Goal: Task Accomplishment & Management: Use online tool/utility

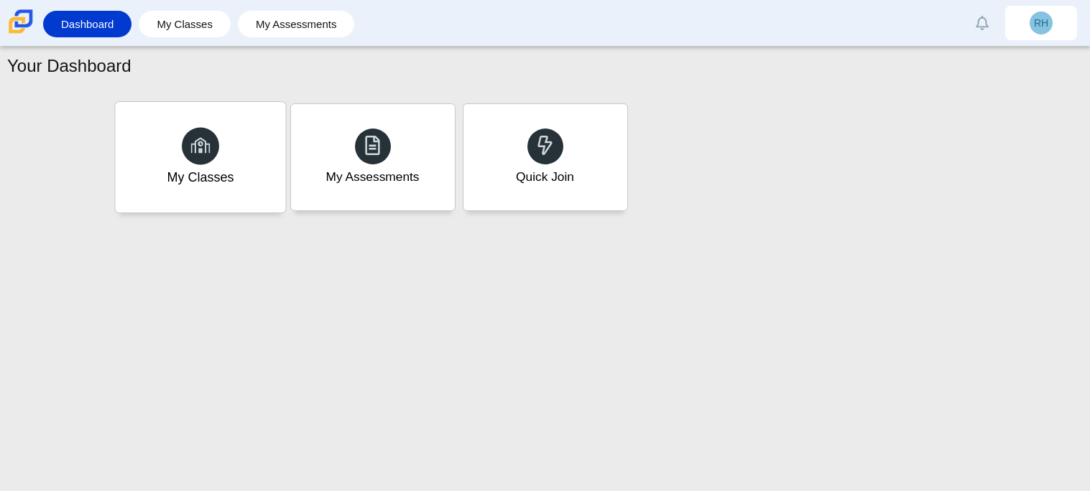
click at [232, 189] on div "My Classes" at bounding box center [200, 157] width 170 height 111
click at [475, 190] on div "Quick Join" at bounding box center [545, 157] width 170 height 111
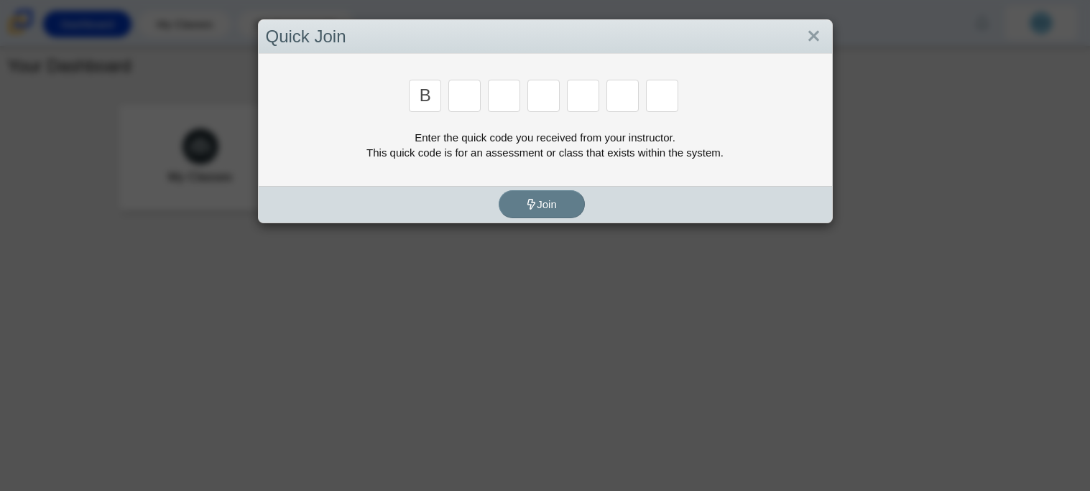
type input "b"
type input "m"
type input "3"
type input "5"
type input "3"
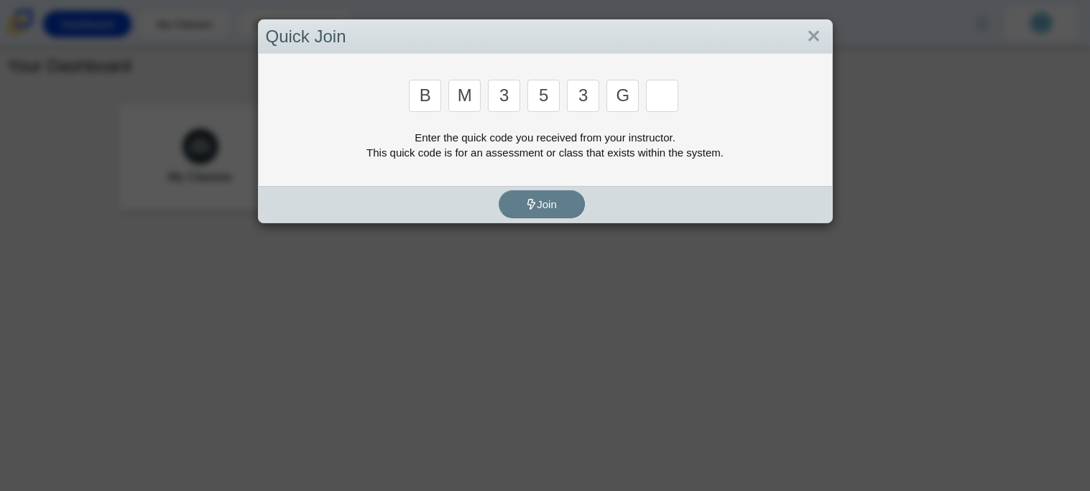
type input "g"
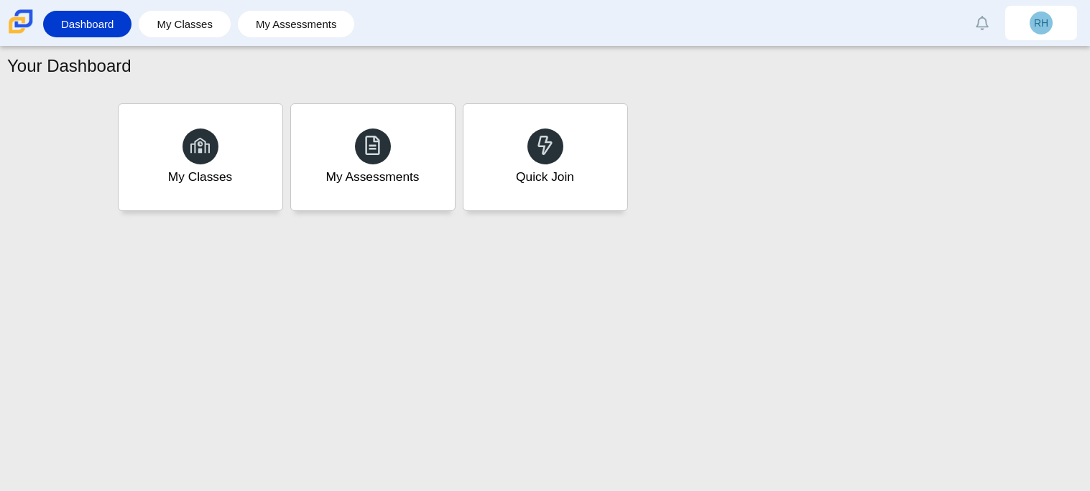
type input "b"
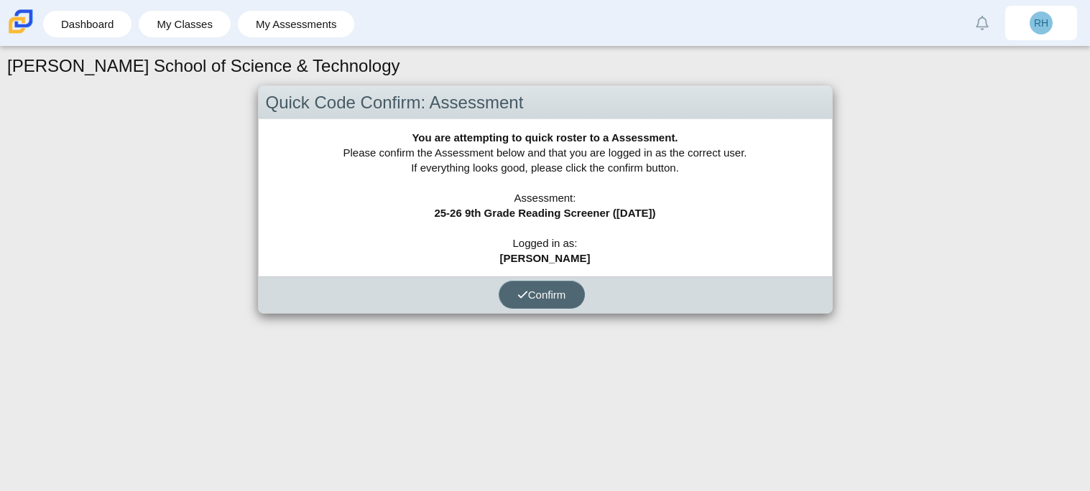
click at [541, 297] on span "Confirm" at bounding box center [541, 295] width 49 height 12
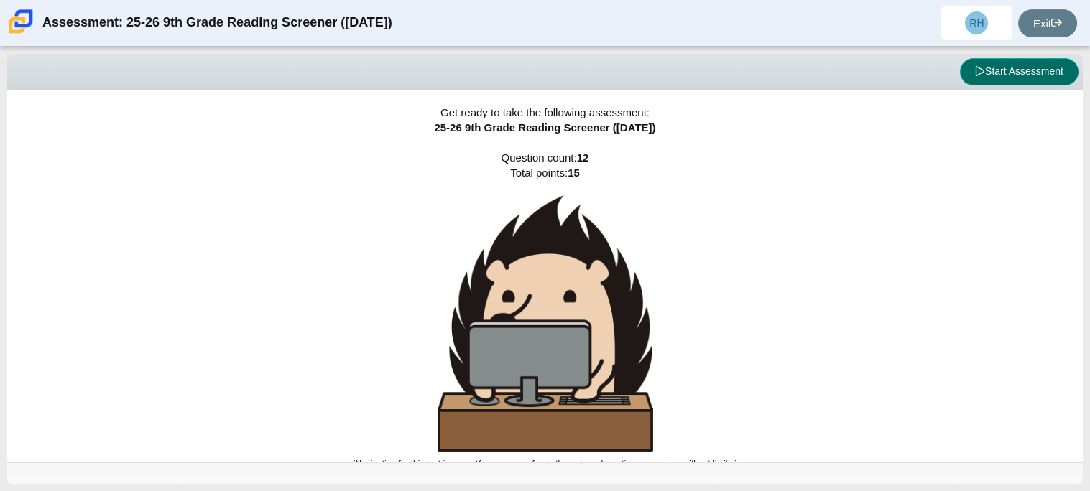
click at [1027, 75] on button "Start Assessment" at bounding box center [1019, 71] width 119 height 27
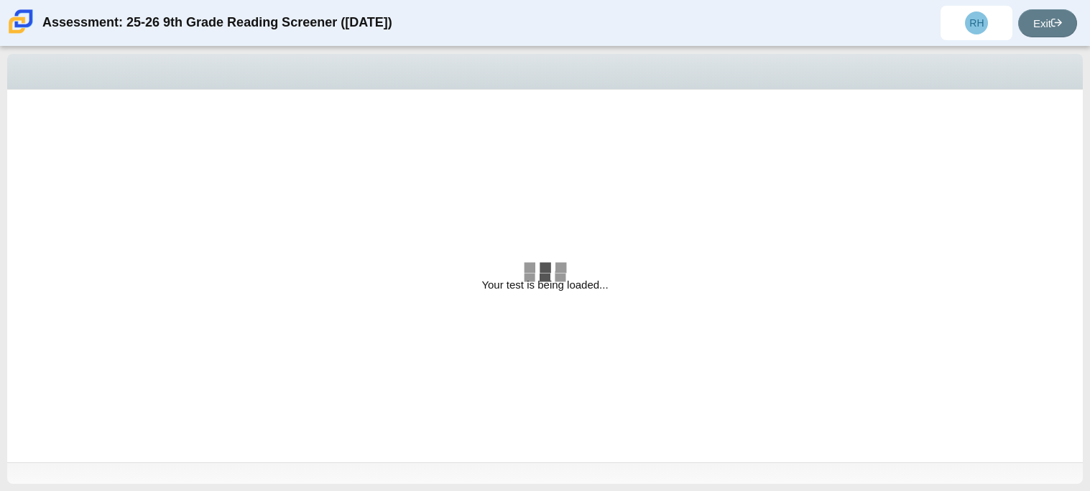
select select "ccc5b315-3c7c-471c-bf90-f22c8299c798"
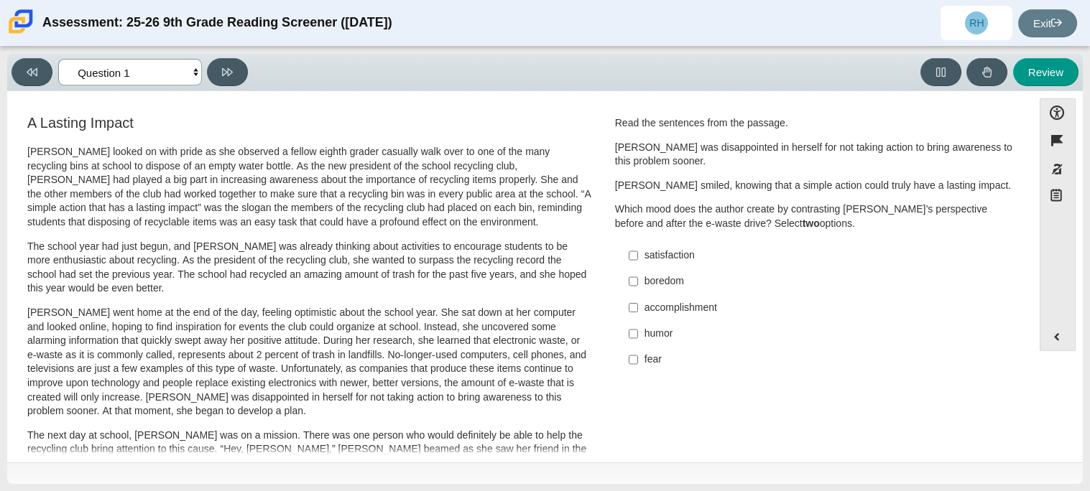
click at [149, 74] on select "Questions Question 1 Question 2 Question 3 Question 4 Question 5 Question 6 Que…" at bounding box center [130, 72] width 144 height 27
click at [165, 76] on select "Questions Question 1 Question 2 Question 3 Question 4 Question 5 Question 6 Que…" at bounding box center [130, 72] width 144 height 27
click at [660, 330] on div "humor" at bounding box center [825, 334] width 363 height 14
click at [638, 330] on input "humor humor" at bounding box center [632, 334] width 9 height 26
checkbox input "true"
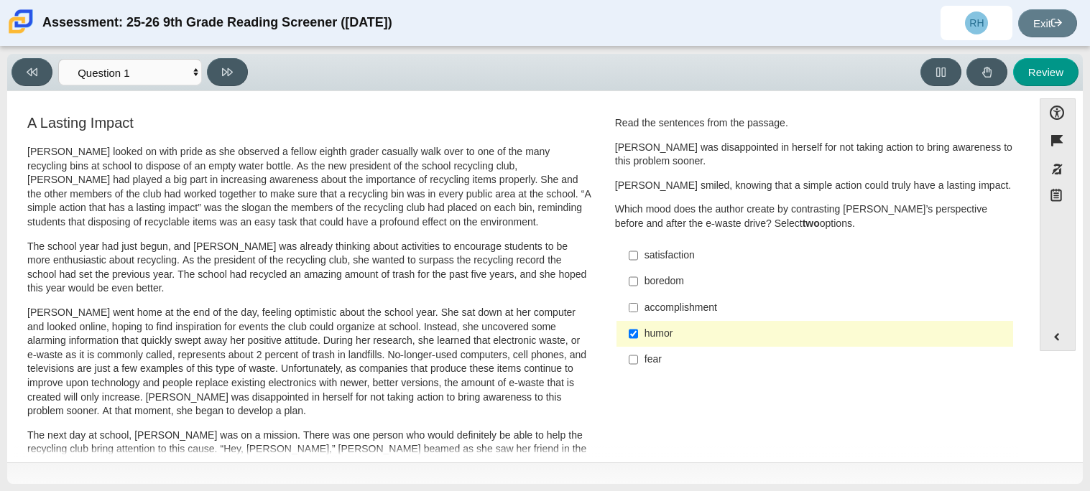
click at [645, 355] on div "fear" at bounding box center [825, 360] width 363 height 14
click at [638, 355] on input "fear fear" at bounding box center [632, 360] width 9 height 26
checkbox input "true"
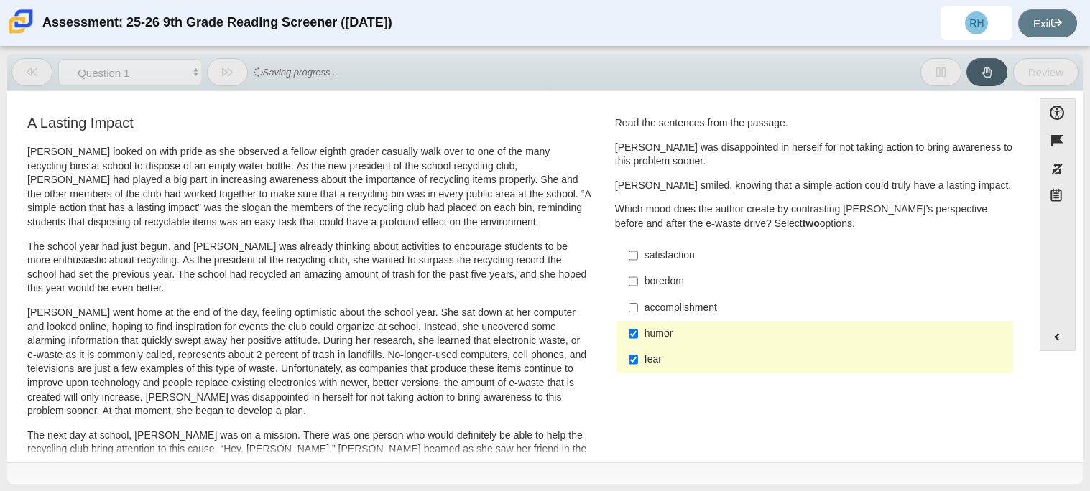
click at [666, 338] on div "humor" at bounding box center [825, 334] width 363 height 14
click at [638, 338] on input "humor humor" at bounding box center [632, 334] width 9 height 26
checkbox input "false"
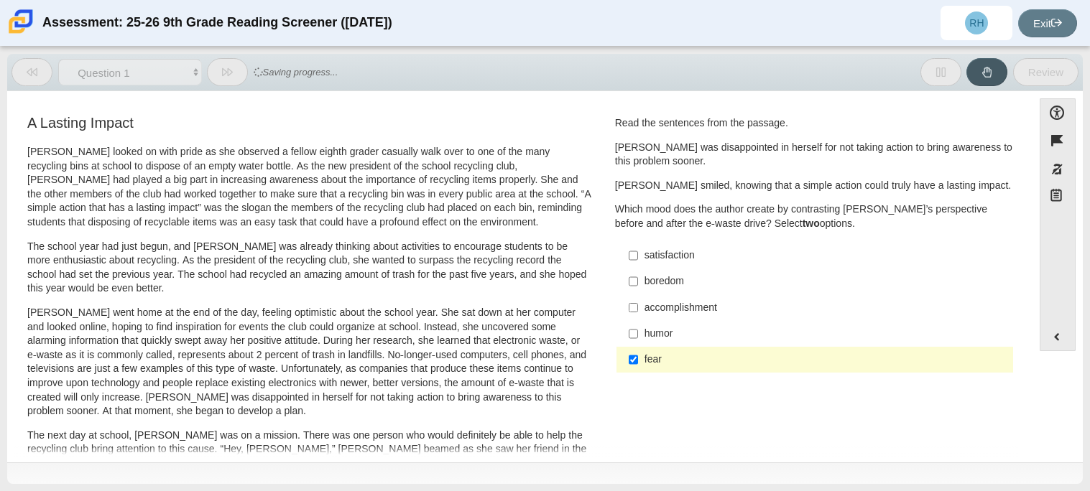
click at [661, 302] on div "accomplishment" at bounding box center [825, 308] width 363 height 14
click at [638, 302] on input "accomplishment accomplishment" at bounding box center [632, 307] width 9 height 26
checkbox input "true"
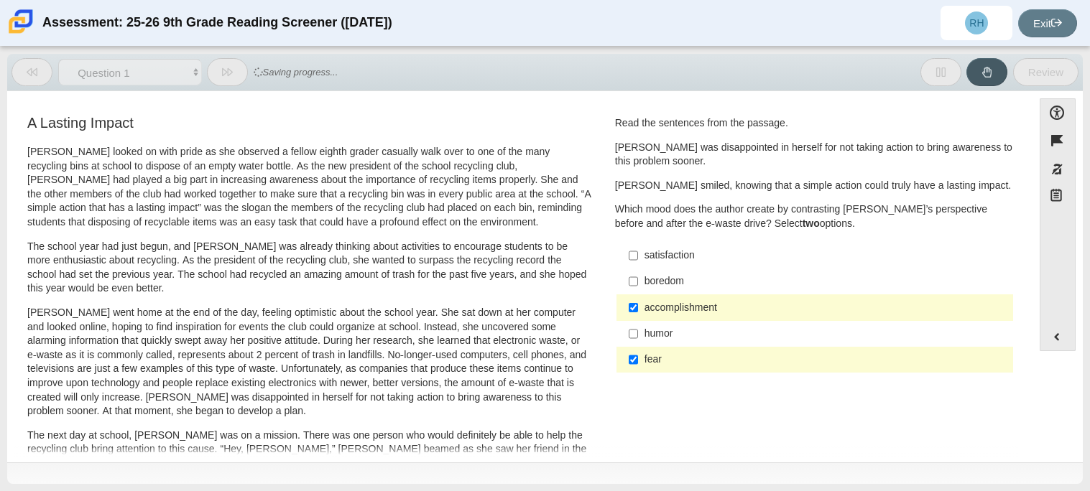
click at [677, 332] on div "humor" at bounding box center [825, 334] width 363 height 14
click at [638, 332] on input "humor humor" at bounding box center [632, 334] width 9 height 26
checkbox input "true"
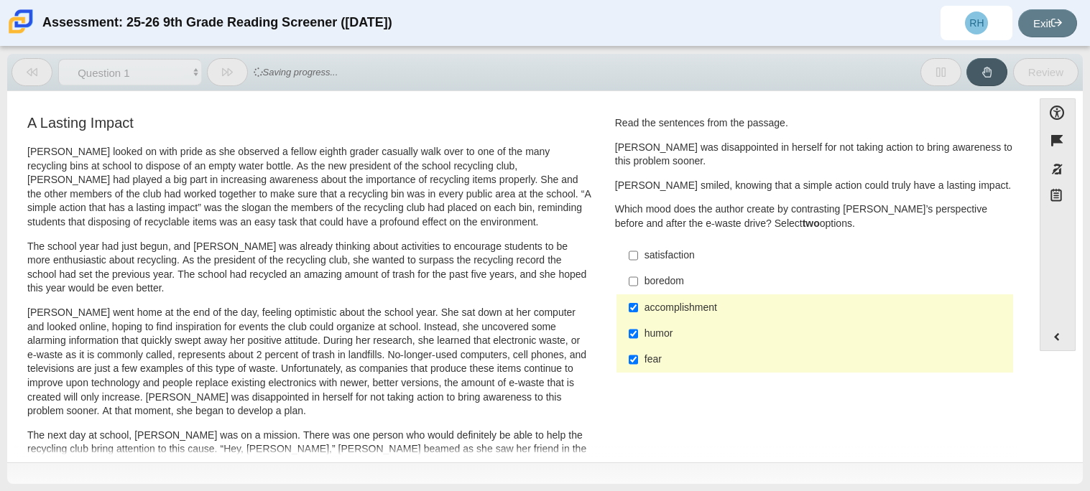
click at [663, 251] on div "satisfaction" at bounding box center [825, 256] width 363 height 14
click at [638, 251] on input "satisfaction satisfaction" at bounding box center [632, 256] width 9 height 26
checkbox input "true"
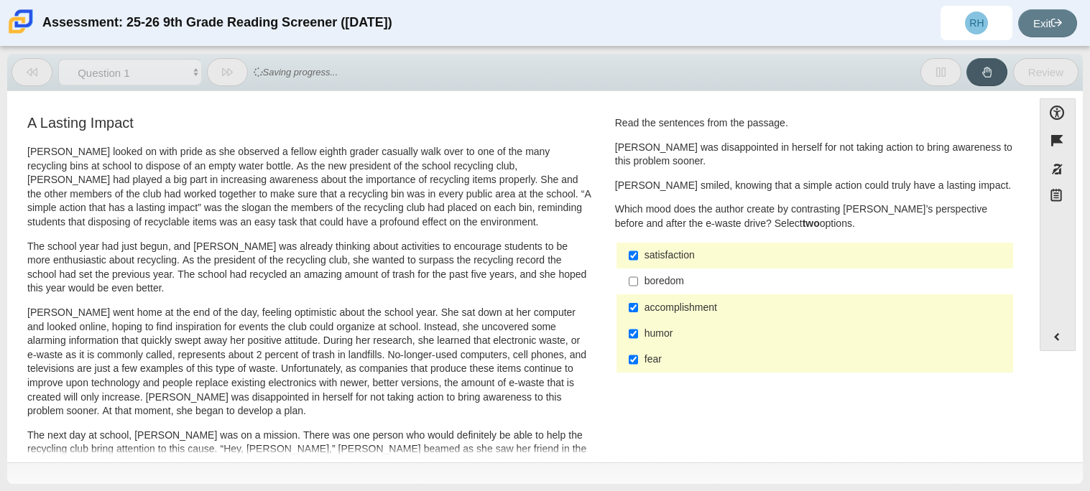
click at [675, 278] on div "boredom" at bounding box center [825, 281] width 363 height 14
click at [638, 278] on input "boredom boredom" at bounding box center [632, 282] width 9 height 26
checkbox input "true"
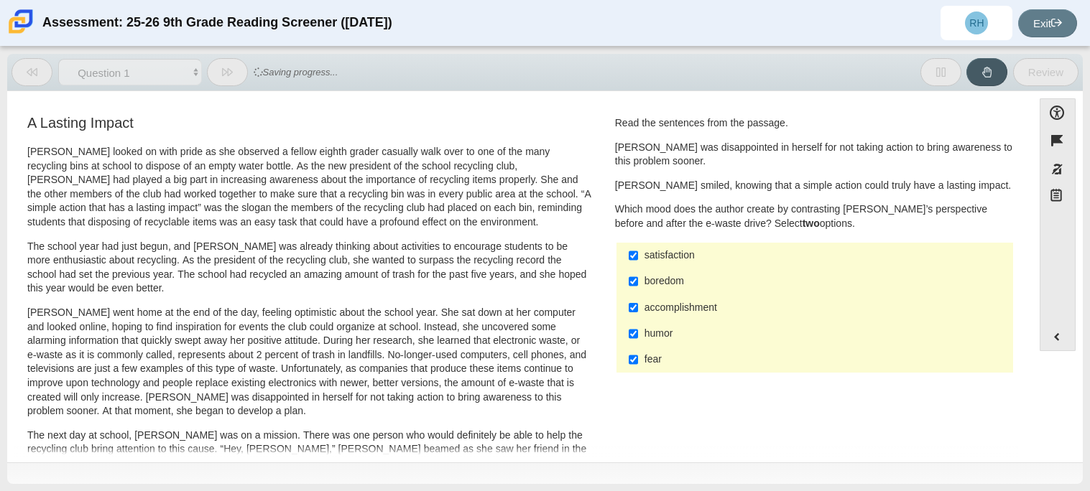
click at [682, 259] on div "satisfaction" at bounding box center [825, 256] width 363 height 14
click at [638, 259] on input "satisfaction satisfaction" at bounding box center [632, 256] width 9 height 26
checkbox input "false"
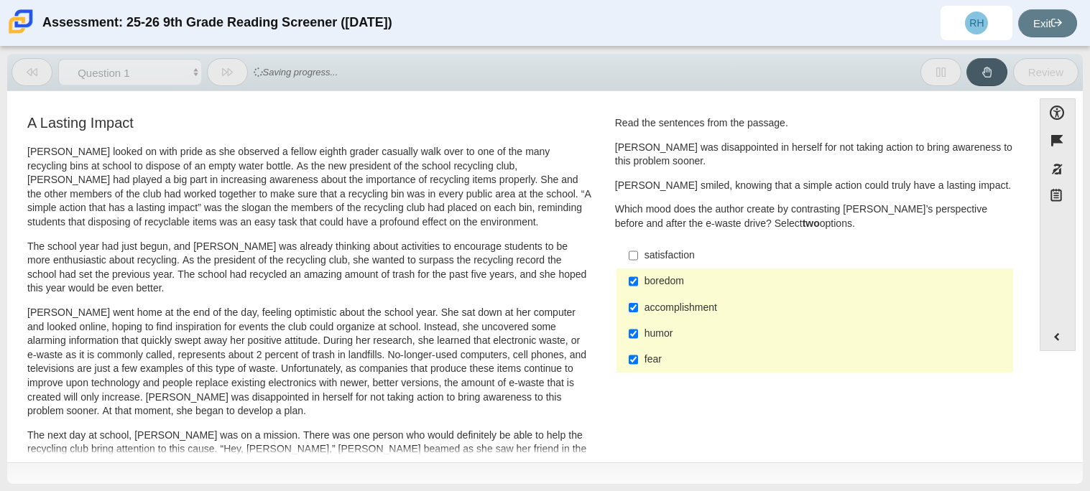
click at [697, 300] on label "accomplishment accomplishment" at bounding box center [815, 307] width 394 height 26
click at [638, 300] on input "accomplishment accomplishment" at bounding box center [632, 307] width 9 height 26
checkbox input "false"
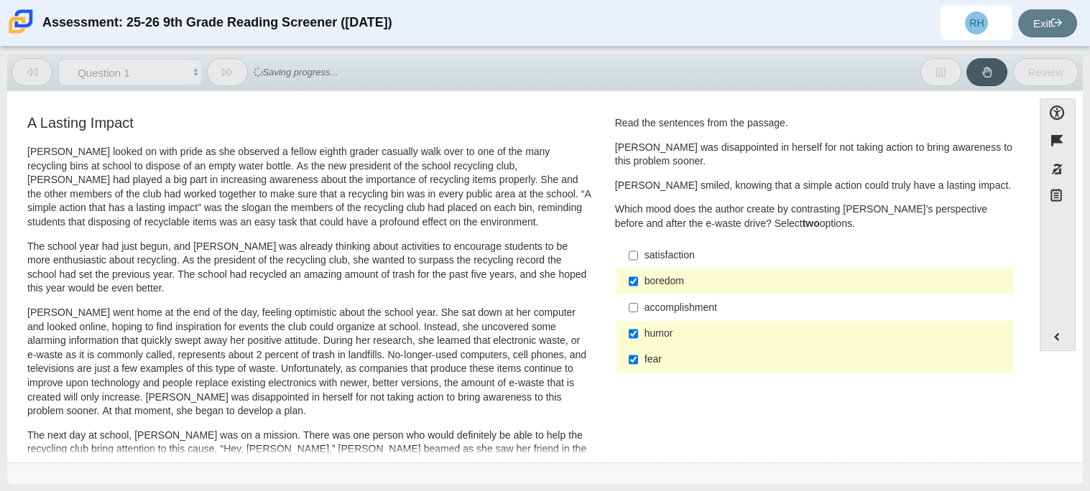
click at [701, 325] on label "humor humor" at bounding box center [815, 334] width 394 height 26
click at [638, 325] on input "humor humor" at bounding box center [632, 334] width 9 height 26
checkbox input "false"
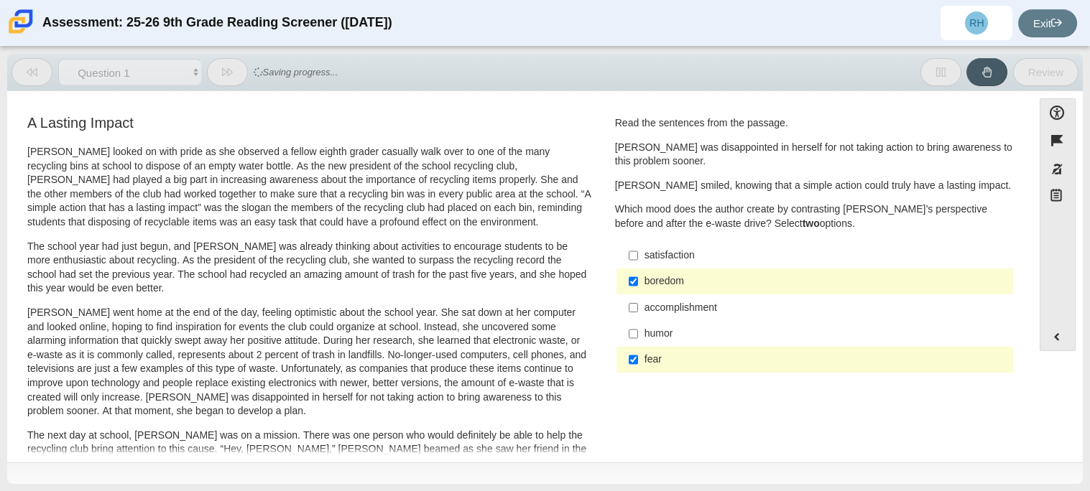
click at [708, 359] on div "fear" at bounding box center [825, 360] width 363 height 14
click at [638, 359] on input "fear fear" at bounding box center [632, 360] width 9 height 26
checkbox input "false"
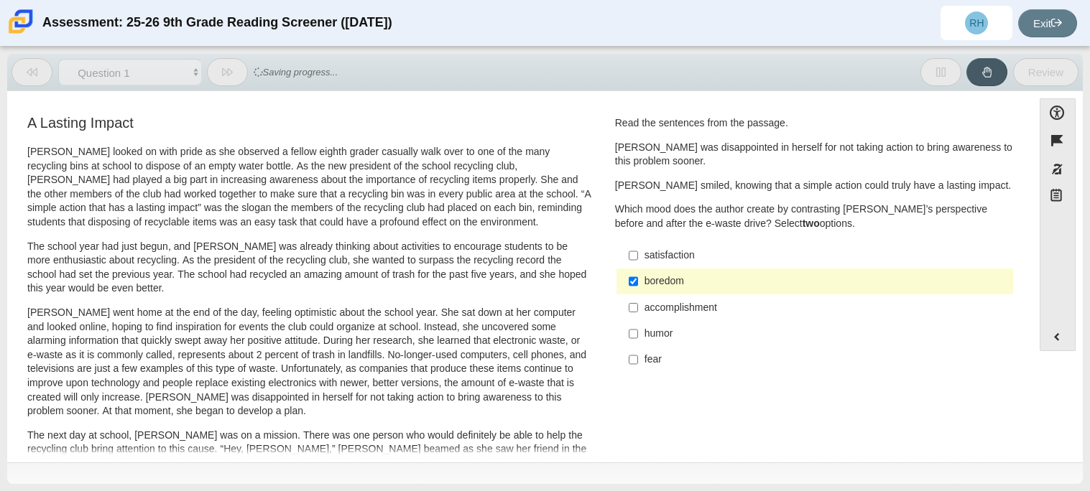
click at [695, 293] on label "boredom boredom" at bounding box center [815, 282] width 394 height 26
click at [638, 293] on input "boredom boredom" at bounding box center [632, 282] width 9 height 26
checkbox input "false"
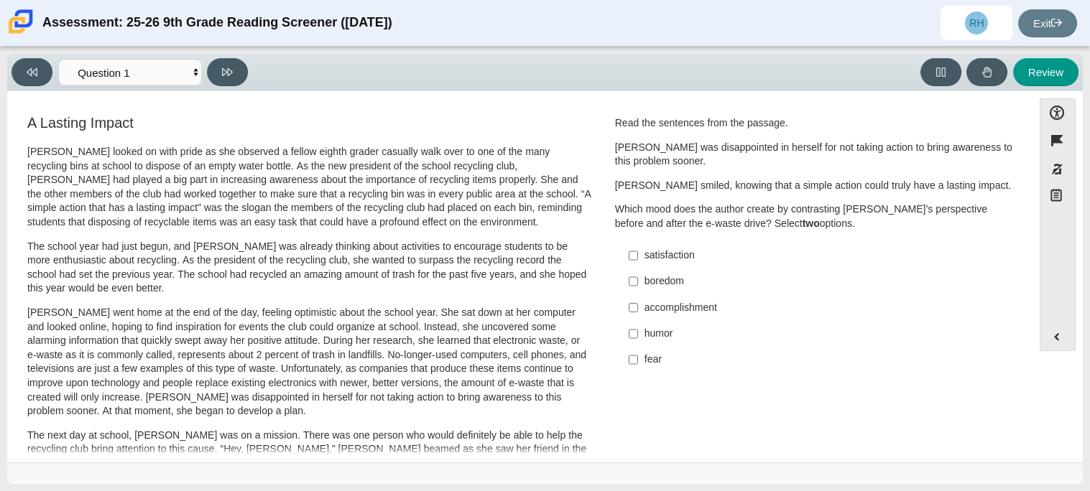
click at [644, 327] on div "humor" at bounding box center [825, 334] width 363 height 14
click at [638, 327] on input "humor humor" at bounding box center [632, 334] width 9 height 26
checkbox input "true"
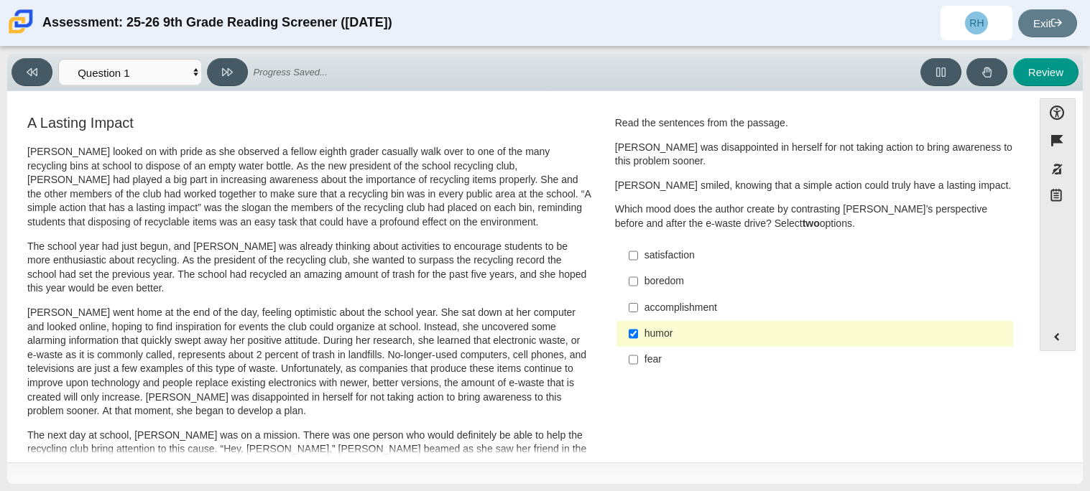
click at [642, 351] on label "fear fear" at bounding box center [815, 360] width 394 height 26
click at [638, 351] on input "fear fear" at bounding box center [632, 360] width 9 height 26
checkbox input "true"
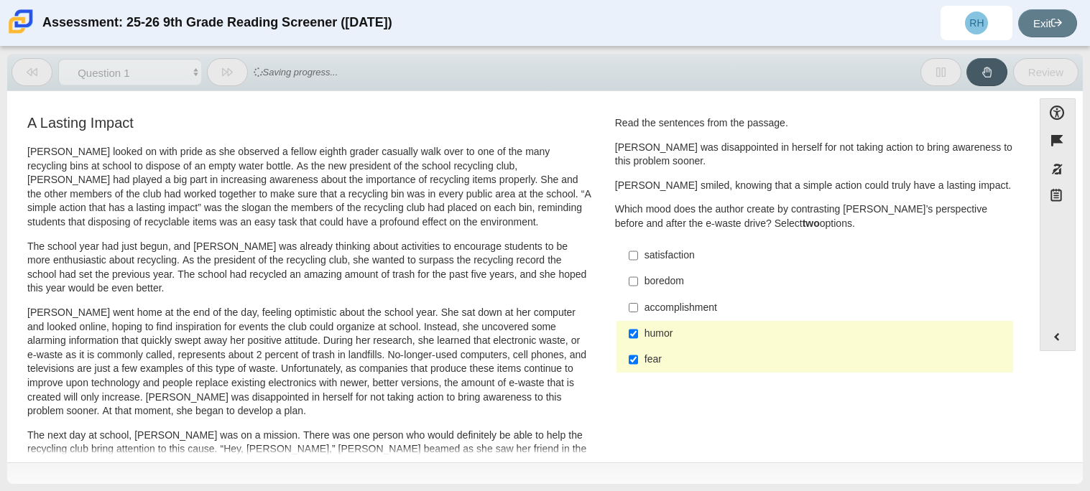
click at [644, 332] on div "humor" at bounding box center [825, 334] width 363 height 14
click at [638, 332] on input "humor humor" at bounding box center [632, 334] width 9 height 26
checkbox input "false"
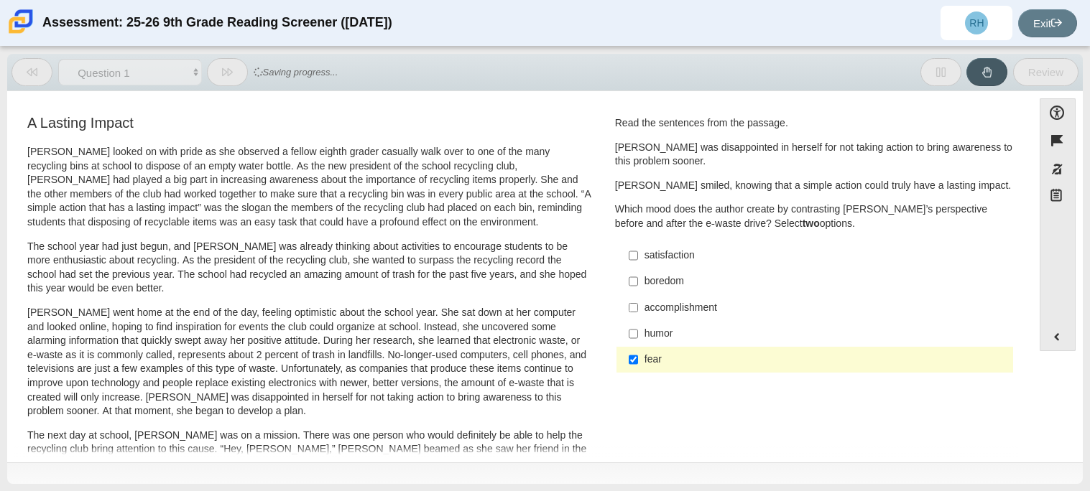
click at [662, 365] on div "fear" at bounding box center [825, 360] width 363 height 14
click at [638, 365] on input "fear fear" at bounding box center [632, 360] width 9 height 26
checkbox input "false"
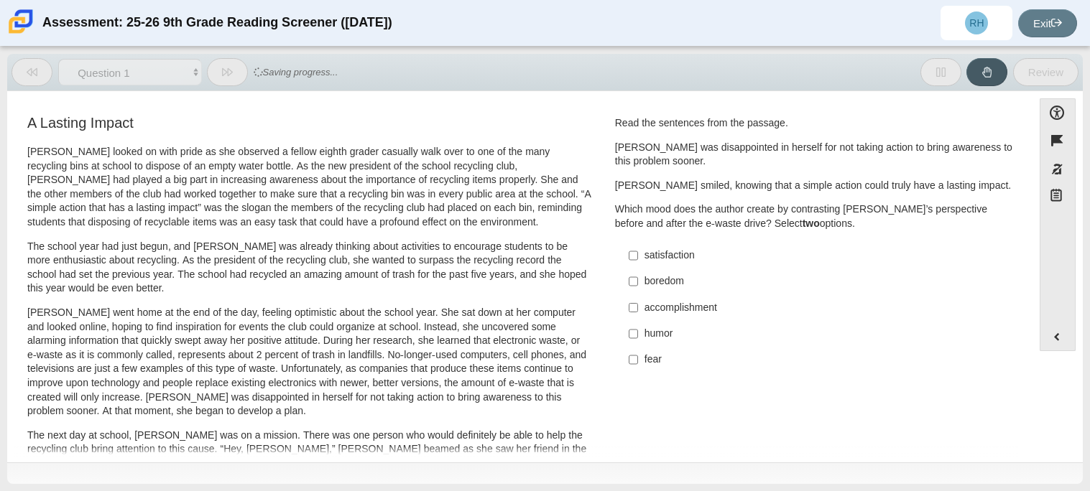
click at [653, 253] on div "satisfaction" at bounding box center [825, 256] width 363 height 14
click at [638, 253] on input "satisfaction satisfaction" at bounding box center [632, 256] width 9 height 26
checkbox input "true"
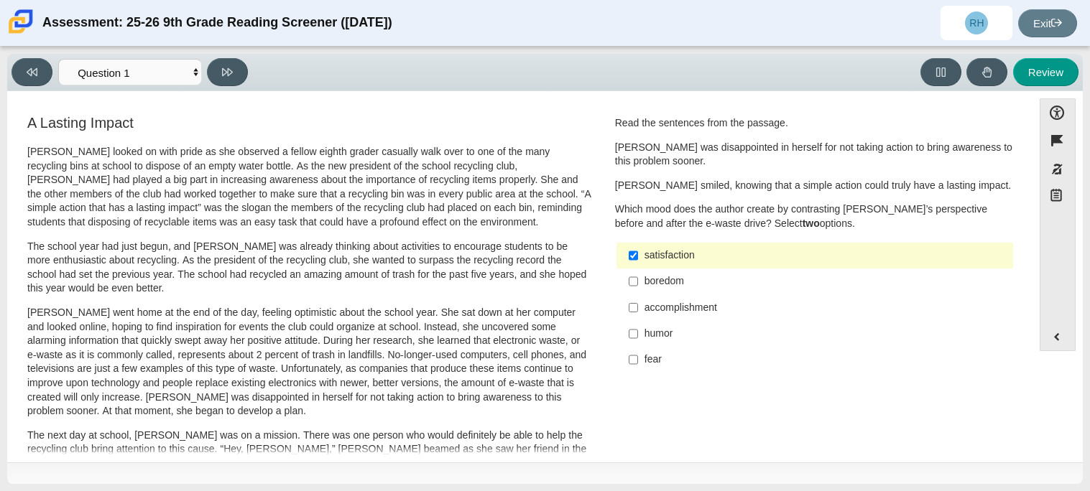
click at [645, 366] on div "fear" at bounding box center [825, 360] width 363 height 14
click at [638, 366] on input "fear fear" at bounding box center [632, 360] width 9 height 26
checkbox input "true"
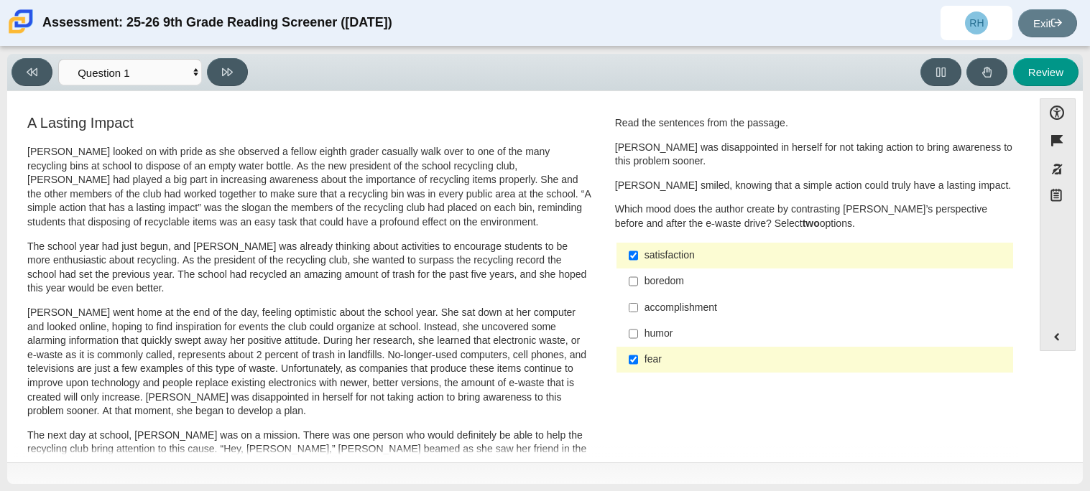
click at [220, 60] on button at bounding box center [227, 72] width 41 height 28
select select "0ff64528-ffd7-428d-b192-babfaadd44e8"
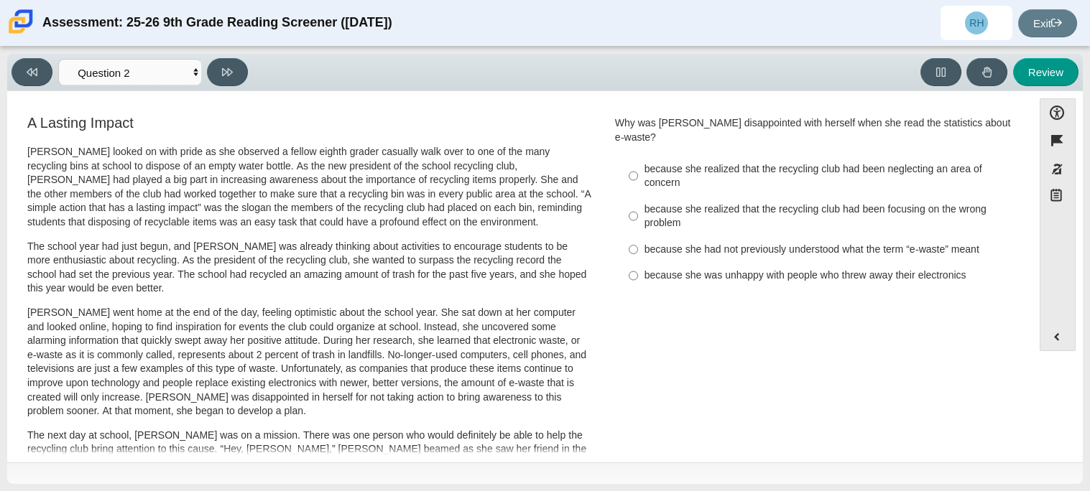
click at [702, 73] on div "Review" at bounding box center [666, 72] width 825 height 28
click at [694, 203] on div "because she realized that the recycling club had been focusing on the wrong pro…" at bounding box center [825, 217] width 363 height 28
click at [638, 196] on input "because she realized that the recycling club had been focusing on the wrong pro…" at bounding box center [632, 216] width 9 height 40
radio input "true"
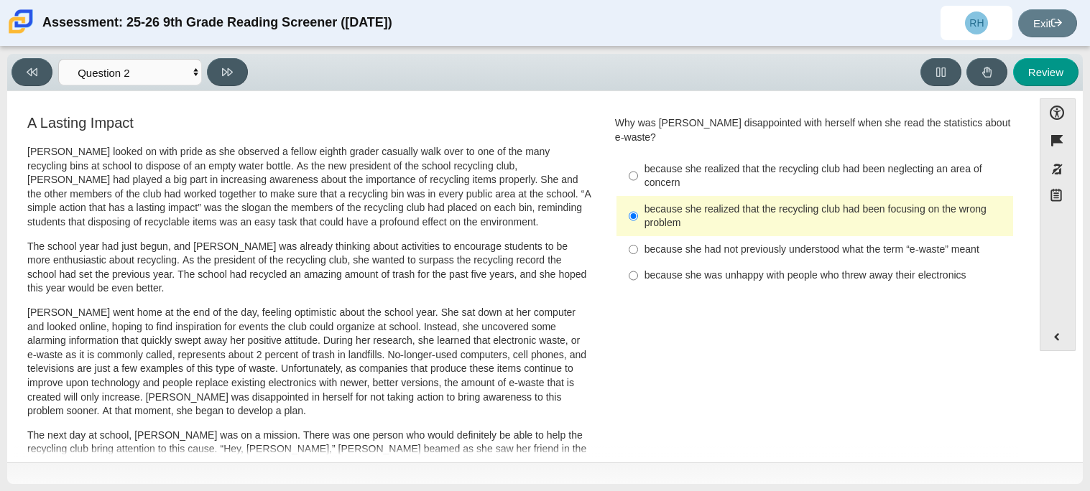
click at [526, 69] on div "Review" at bounding box center [666, 72] width 825 height 28
click at [735, 162] on div "because she realized that the recycling club had been neglecting an area of con…" at bounding box center [825, 176] width 363 height 28
click at [638, 157] on input "because she realized that the recycling club had been neglecting an area of con…" at bounding box center [632, 176] width 9 height 40
radio input "true"
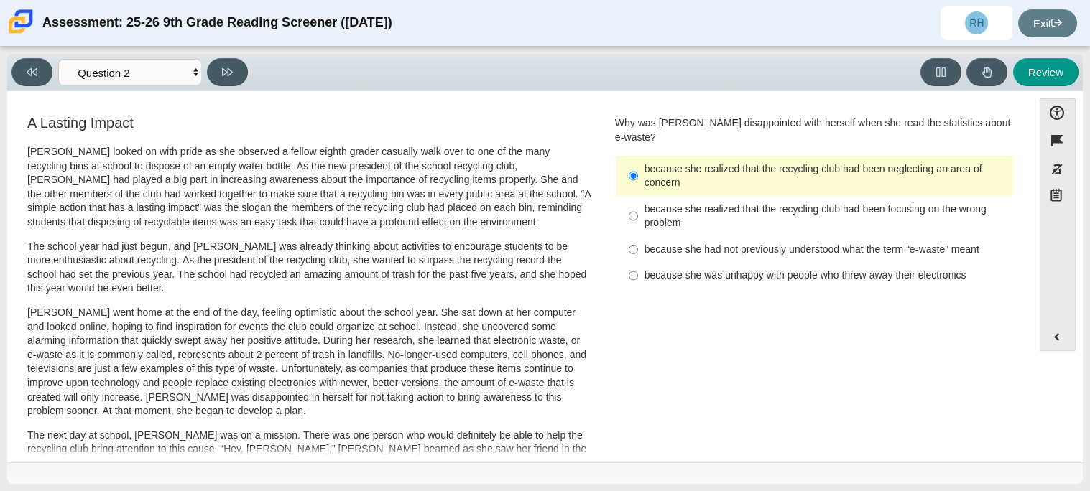
click at [682, 269] on div "because she was unhappy with people who threw away their electronics" at bounding box center [825, 276] width 363 height 14
click at [638, 266] on input "because she was unhappy with people who threw away their electronics because sh…" at bounding box center [632, 276] width 9 height 26
radio input "true"
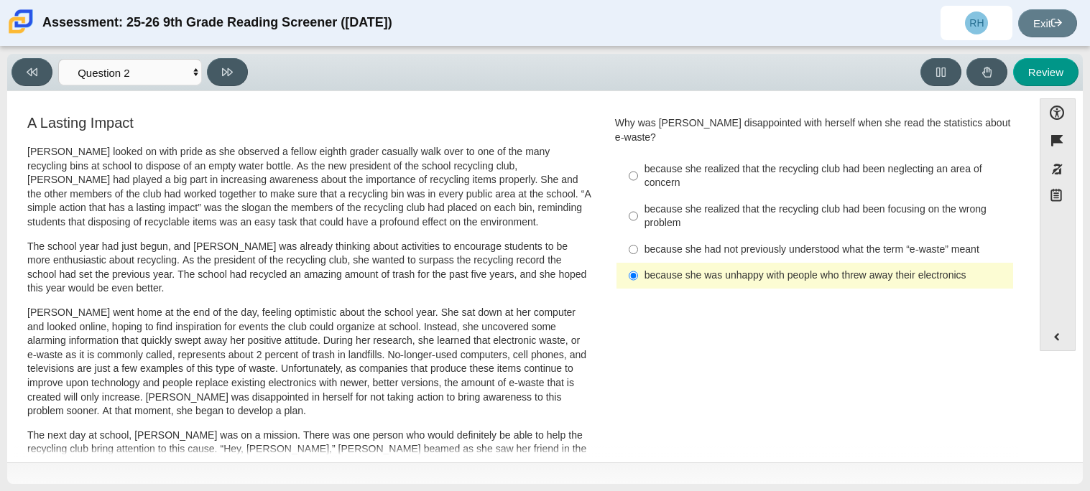
click at [719, 243] on label "because she had not previously understood what the term “e-waste” meant because…" at bounding box center [815, 249] width 394 height 26
click at [638, 243] on input "because she had not previously understood what the term “e-waste” meant because…" at bounding box center [632, 249] width 9 height 26
radio input "true"
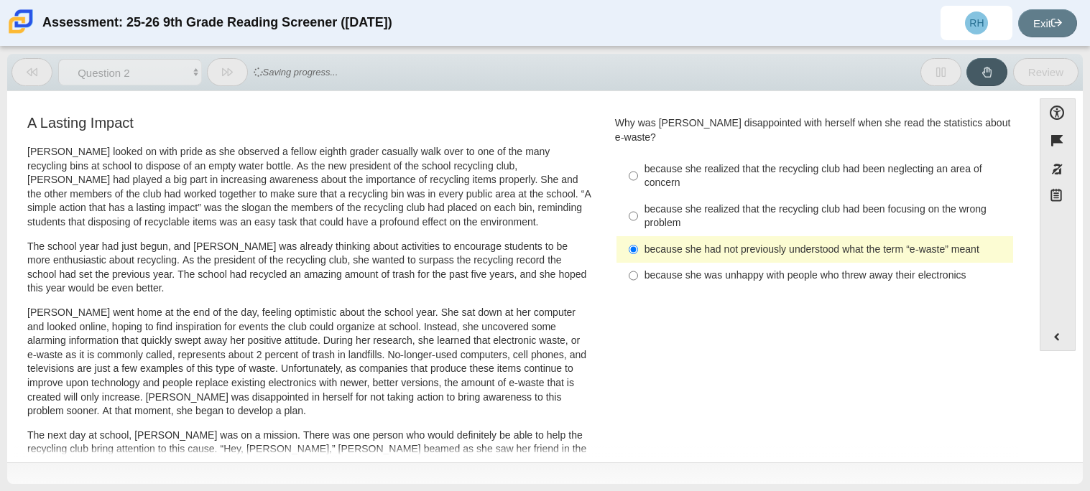
click at [730, 236] on label "because she had not previously understood what the term “e-waste” meant because…" at bounding box center [815, 249] width 394 height 26
click at [638, 236] on input "because she had not previously understood what the term “e-waste” meant because…" at bounding box center [632, 249] width 9 height 26
click at [725, 215] on div "because she realized that the recycling club had been focusing on the wrong pro…" at bounding box center [825, 217] width 363 height 28
click at [638, 215] on input "because she realized that the recycling club had been focusing on the wrong pro…" at bounding box center [632, 216] width 9 height 40
radio input "true"
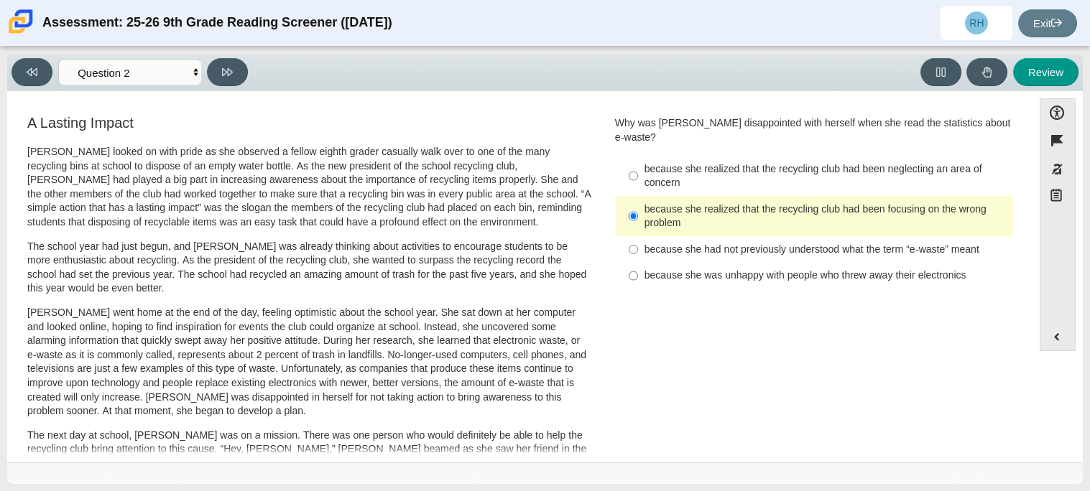
click at [221, 71] on button at bounding box center [227, 72] width 41 height 28
select select "7ce3d843-6974-4858-901c-1ff39630e843"
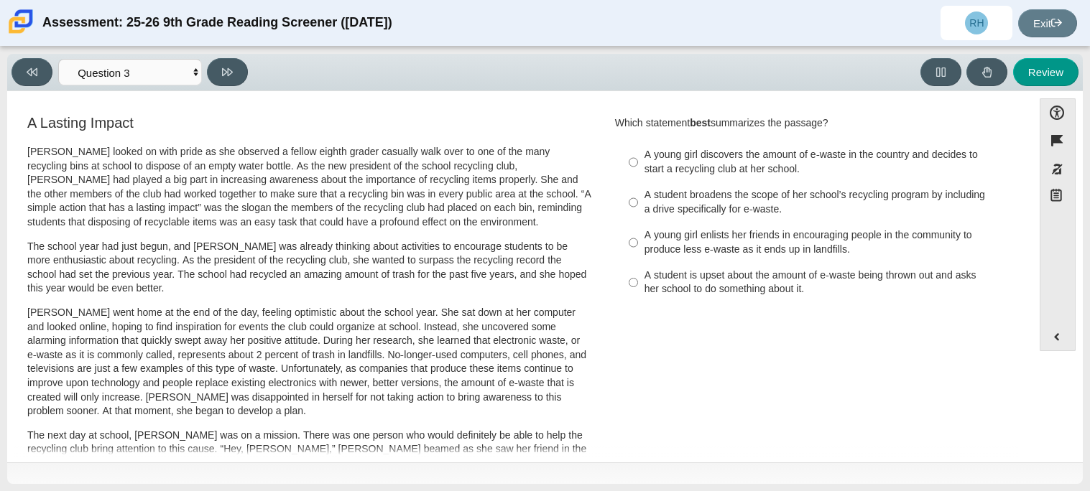
click at [783, 166] on div "A young girl discovers the amount of e-waste in the country and decides to star…" at bounding box center [825, 162] width 363 height 28
click at [638, 166] on input "A young girl discovers the amount of e-waste in the country and decides to star…" at bounding box center [632, 162] width 9 height 40
radio input "true"
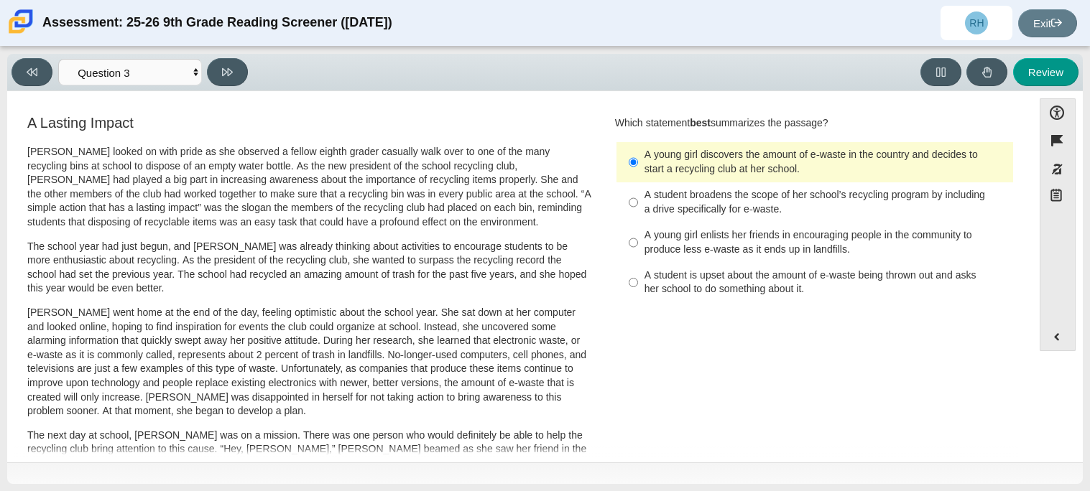
click at [669, 211] on div "A student broadens the scope of her school’s recycling program by including a d…" at bounding box center [825, 202] width 363 height 28
click at [638, 211] on input "A student broadens the scope of her school’s recycling program by including a d…" at bounding box center [632, 202] width 9 height 40
radio input "true"
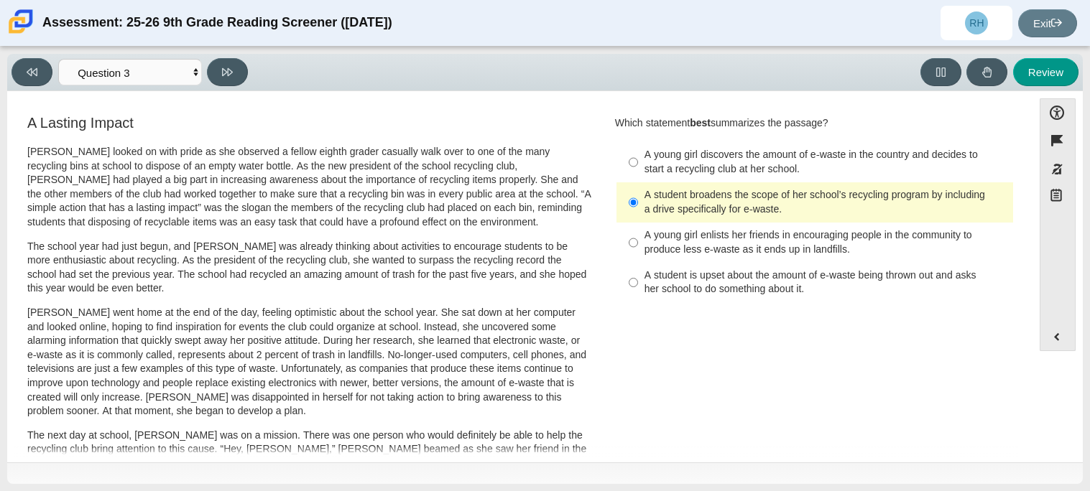
click at [886, 249] on div "A young girl enlists her friends in encouraging people in the community to prod…" at bounding box center [825, 242] width 363 height 28
click at [638, 249] on input "A young girl enlists her friends in encouraging people in the community to prod…" at bounding box center [632, 243] width 9 height 40
radio input "true"
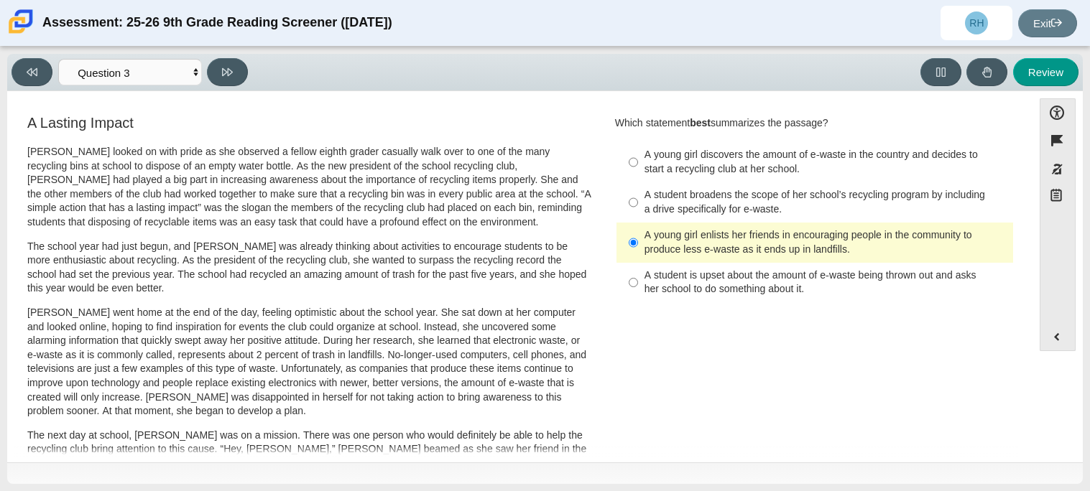
click at [679, 288] on div "A student is upset about the amount of e-waste being thrown out and asks her sc…" at bounding box center [825, 283] width 363 height 28
click at [638, 288] on input "A student is upset about the amount of e-waste being thrown out and asks her sc…" at bounding box center [632, 283] width 9 height 40
radio input "true"
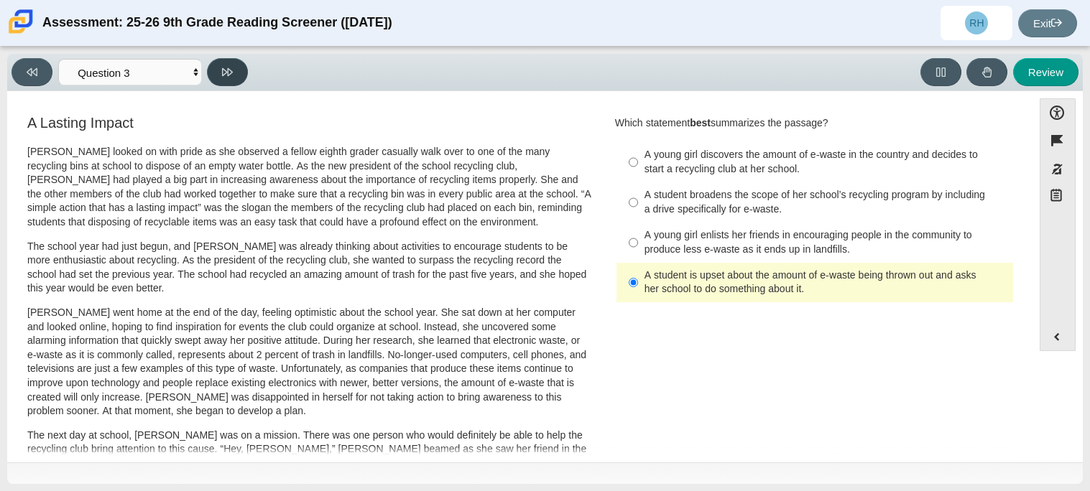
click at [245, 70] on button at bounding box center [227, 72] width 41 height 28
select select "ca9ea0f1-49c5-4bd1-83b0-472c18652b42"
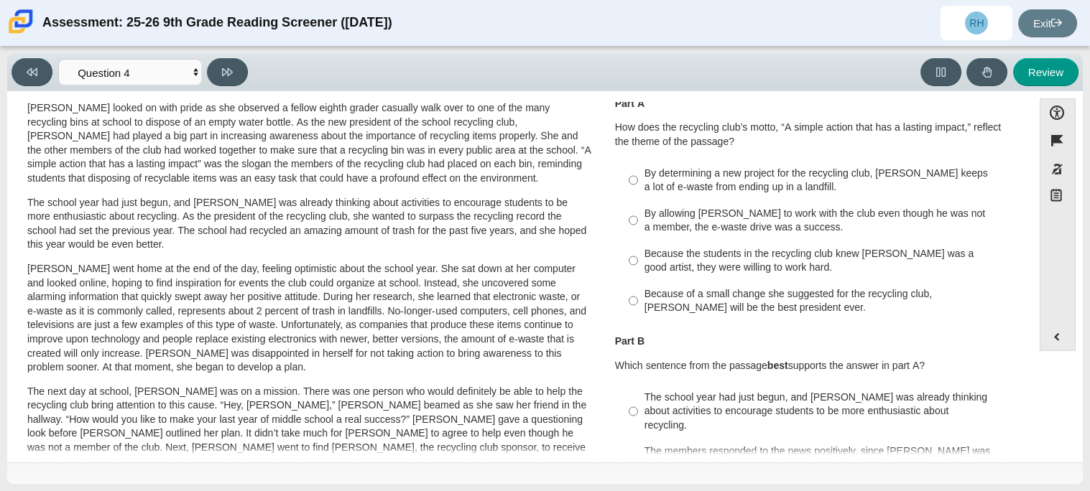
scroll to position [47, 0]
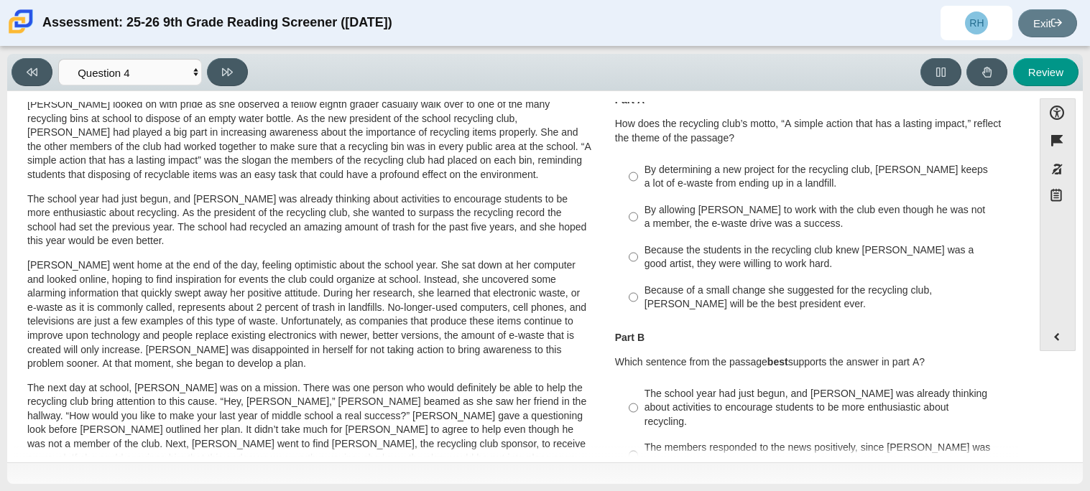
click at [697, 155] on div "By determining a new project for the recycling club, Scarlett keeps a lot of e-…" at bounding box center [814, 237] width 399 height 164
click at [705, 183] on div "By determining a new project for the recycling club, Scarlett keeps a lot of e-…" at bounding box center [825, 177] width 363 height 28
click at [638, 183] on input "By determining a new project for the recycling club, Scarlett keeps a lot of e-…" at bounding box center [632, 177] width 9 height 40
radio input "true"
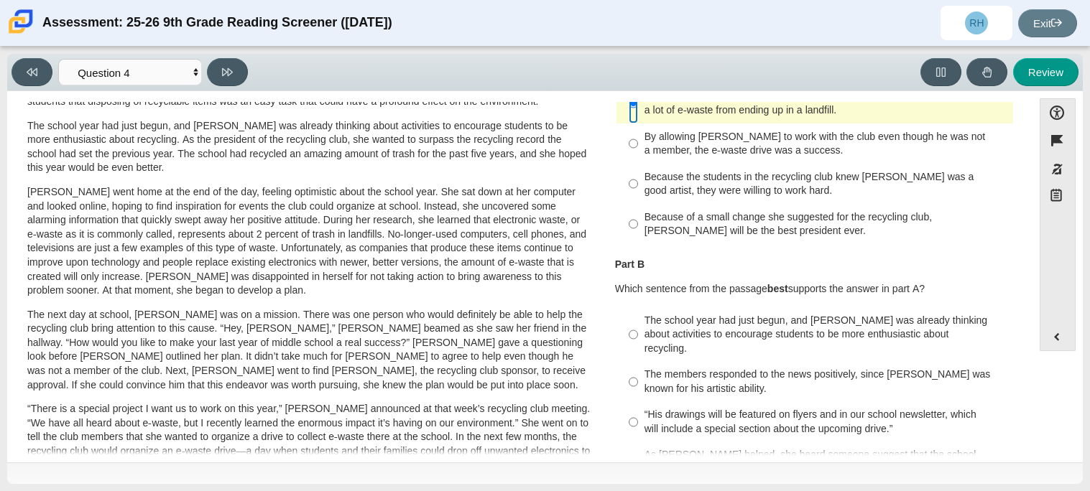
scroll to position [123, 0]
click at [1024, 345] on div "Feature A Lasting Impact Scarlett looked on with pride as she observed a fellow…" at bounding box center [519, 279] width 1011 height 355
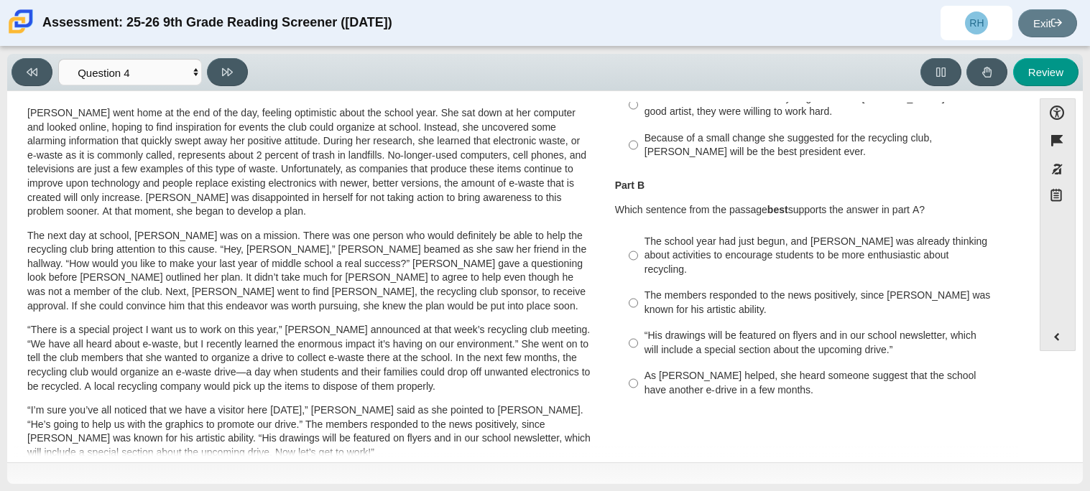
scroll to position [205, 0]
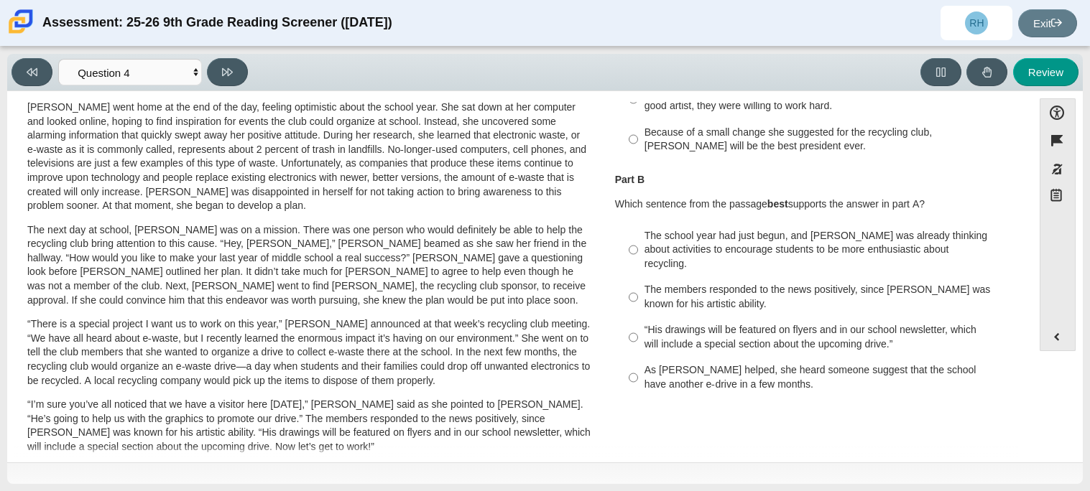
click at [925, 235] on div "The school year had just begun, and Scarlett was already thinking about activit…" at bounding box center [825, 250] width 363 height 42
click at [638, 235] on input "The school year had just begun, and Scarlett was already thinking about activit…" at bounding box center [632, 250] width 9 height 55
radio input "true"
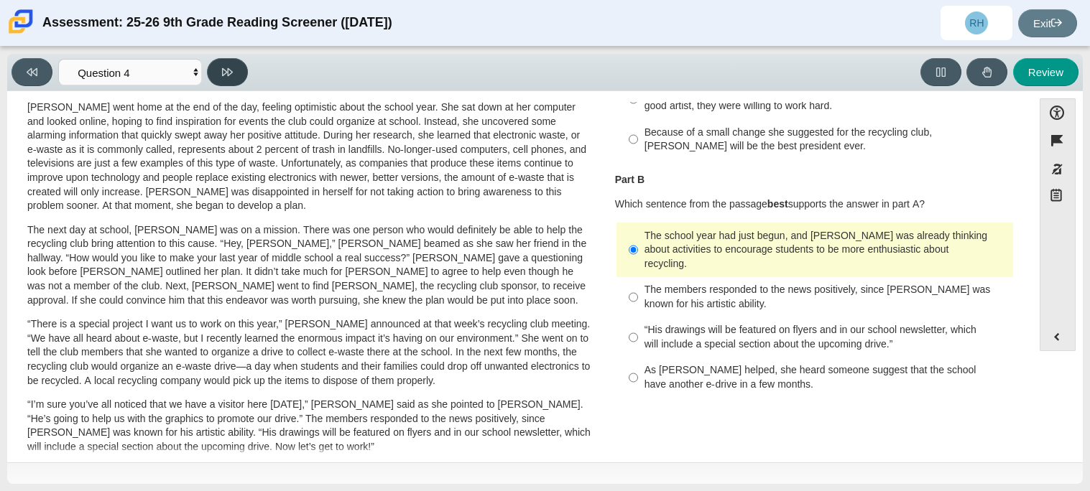
click at [239, 78] on button at bounding box center [227, 72] width 41 height 28
select select "e41f1a79-e29f-4095-8030-a53364015bed"
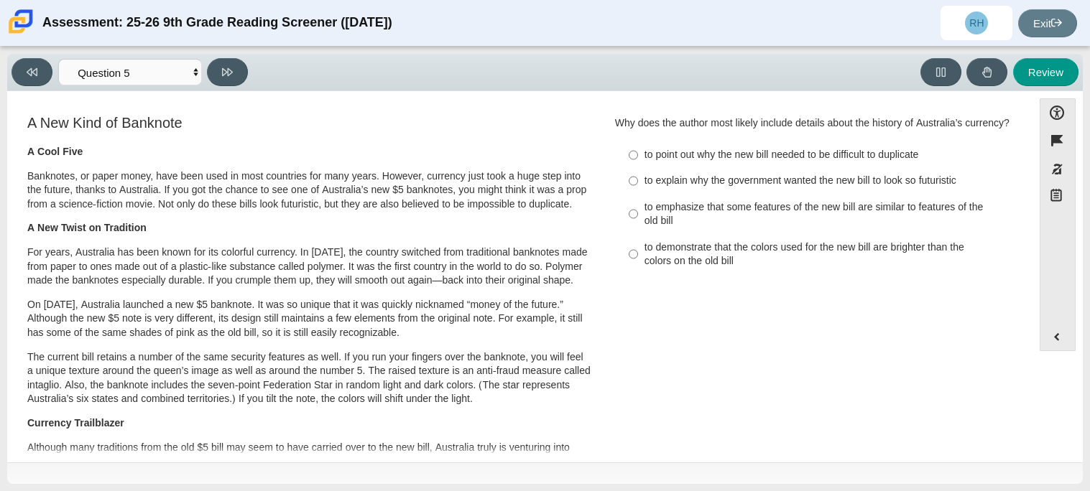
click at [659, 154] on div "to point out why the new bill needed to be difficult to duplicate" at bounding box center [825, 155] width 363 height 14
click at [638, 154] on input "to point out why the new bill needed to be difficult to duplicate to point out …" at bounding box center [632, 155] width 9 height 26
radio input "true"
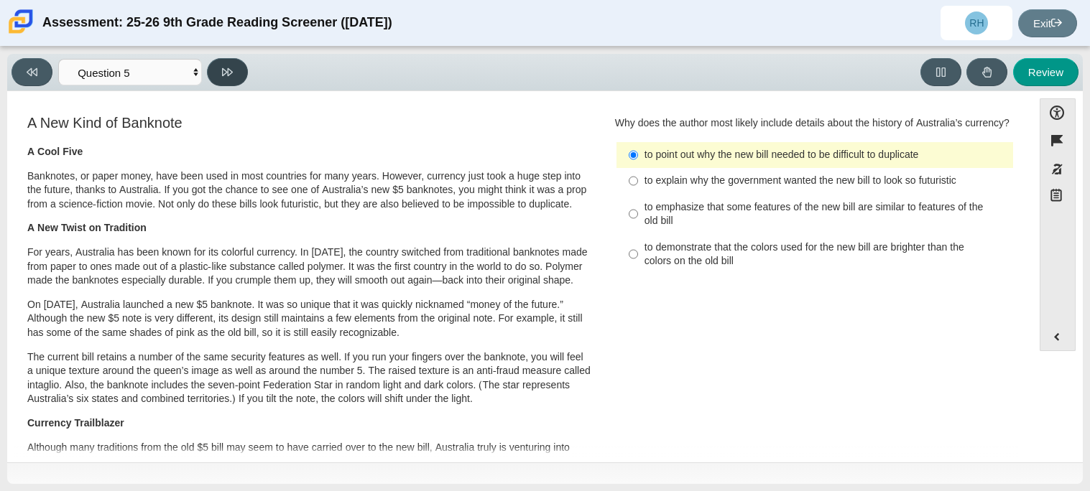
click at [225, 75] on icon at bounding box center [227, 72] width 11 height 11
select select "69146e31-7b3d-4a3e-9ce6-f30c24342ae0"
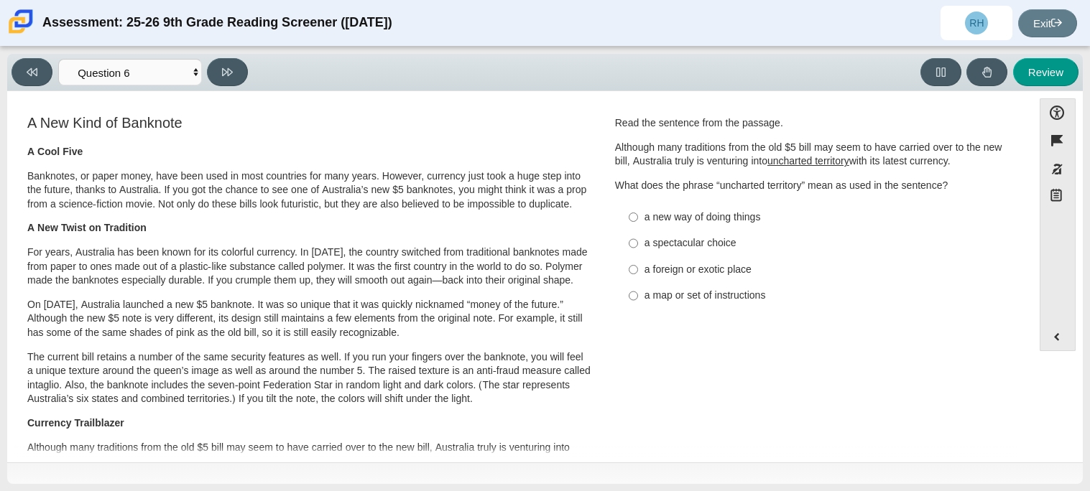
click at [679, 217] on div "a new way of doing things" at bounding box center [825, 217] width 363 height 14
click at [638, 217] on input "a new way of doing things a new way of doing things" at bounding box center [632, 217] width 9 height 26
radio input "true"
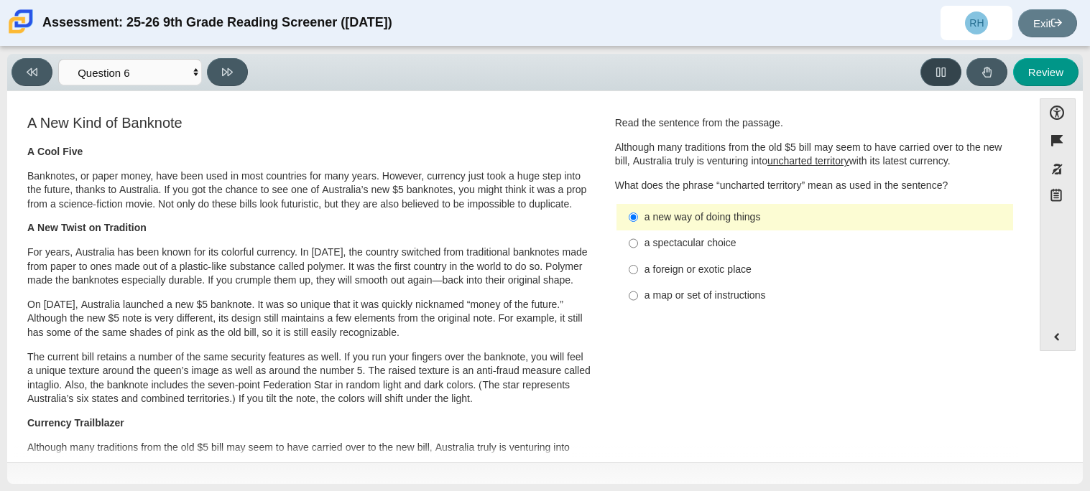
click at [938, 83] on button at bounding box center [940, 72] width 41 height 28
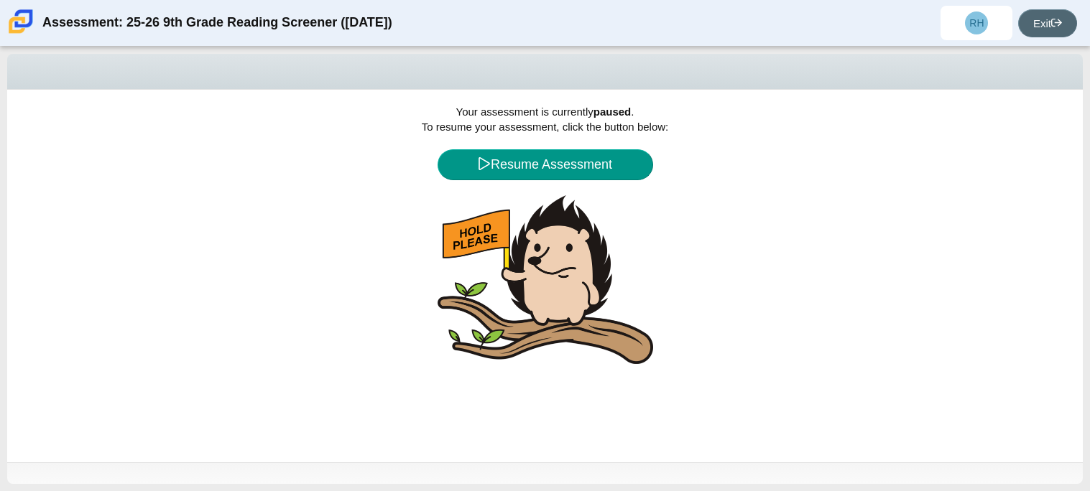
click at [1041, 34] on link "Exit" at bounding box center [1047, 23] width 59 height 28
